Goal: Communication & Community: Share content

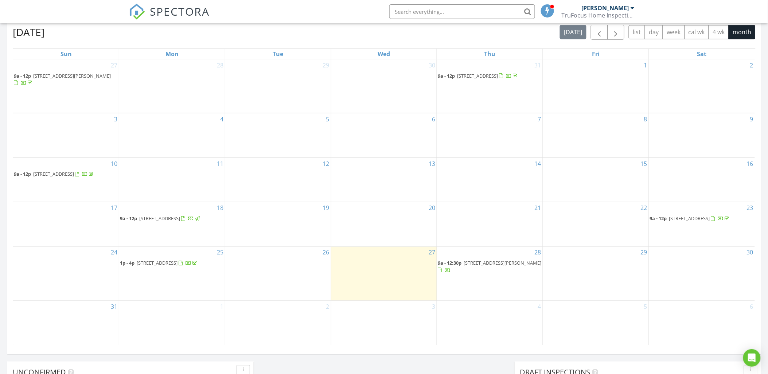
scroll to position [676, 781]
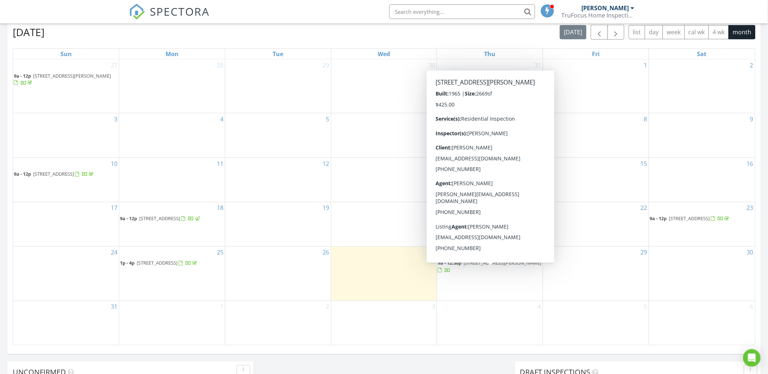
click at [497, 266] on span "[STREET_ADDRESS][PERSON_NAME]" at bounding box center [502, 263] width 78 height 7
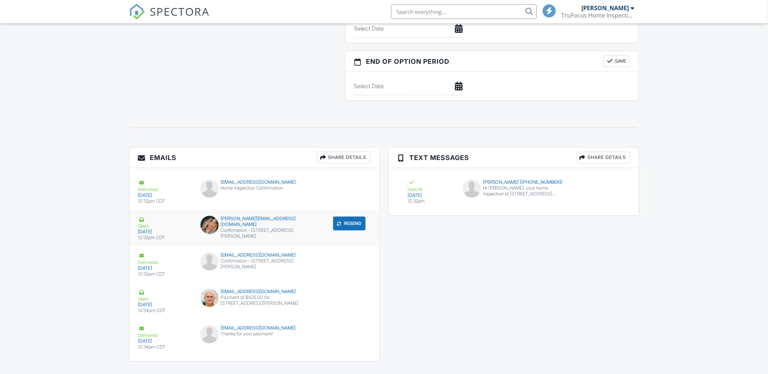
scroll to position [729, 0]
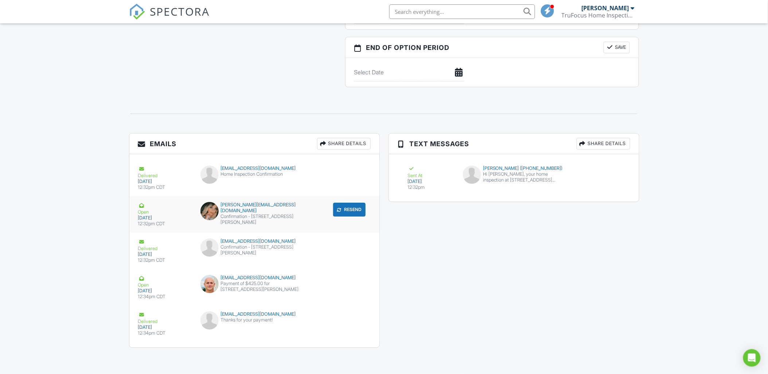
click at [250, 206] on div "[PERSON_NAME][EMAIL_ADDRESS][DOMAIN_NAME]" at bounding box center [253, 208] width 107 height 12
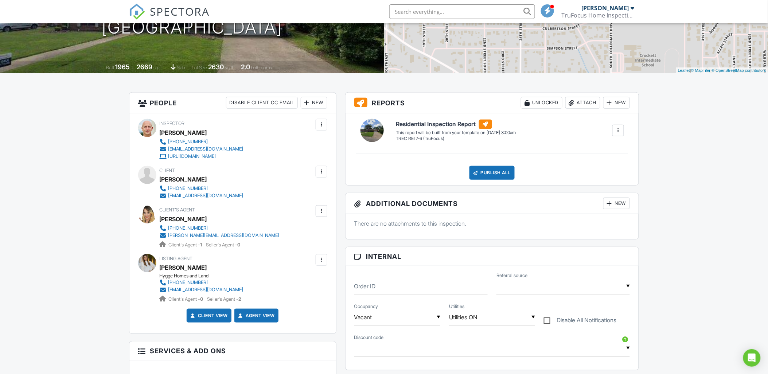
scroll to position [0, 0]
